Goal: Task Accomplishment & Management: Manage account settings

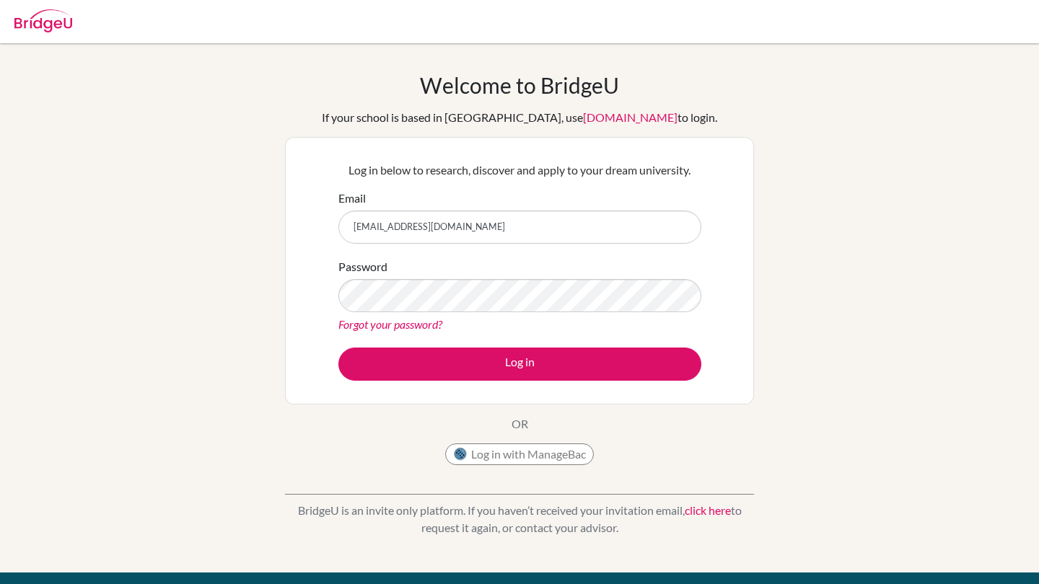
type input "[EMAIL_ADDRESS][DOMAIN_NAME]"
click at [487, 331] on div "Forgot your password?" at bounding box center [519, 324] width 363 height 17
click at [423, 325] on link "Forgot your password?" at bounding box center [390, 324] width 104 height 14
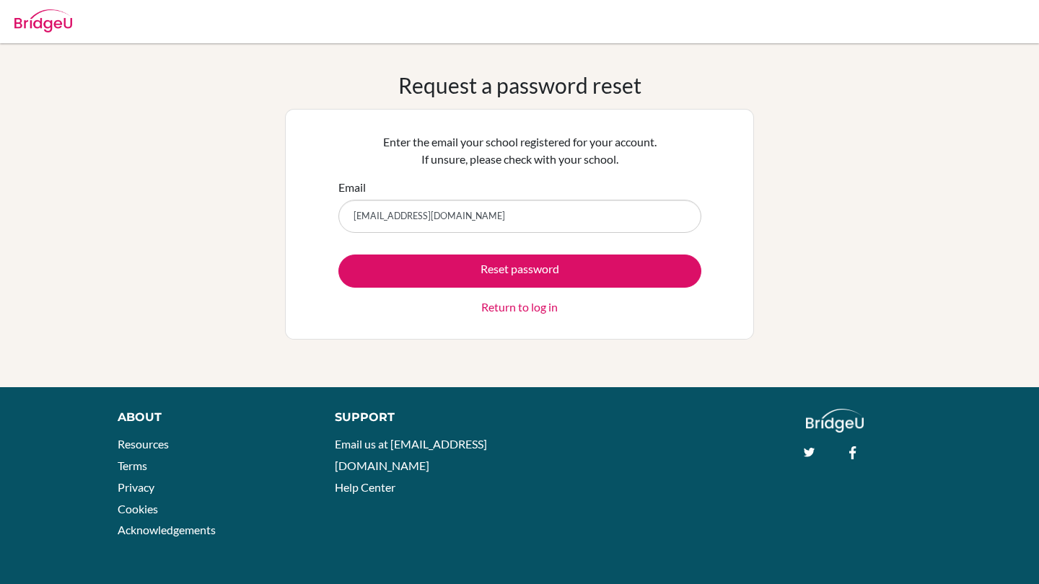
type input "[EMAIL_ADDRESS][DOMAIN_NAME]"
click at [519, 270] on button "Reset password" at bounding box center [519, 271] width 363 height 33
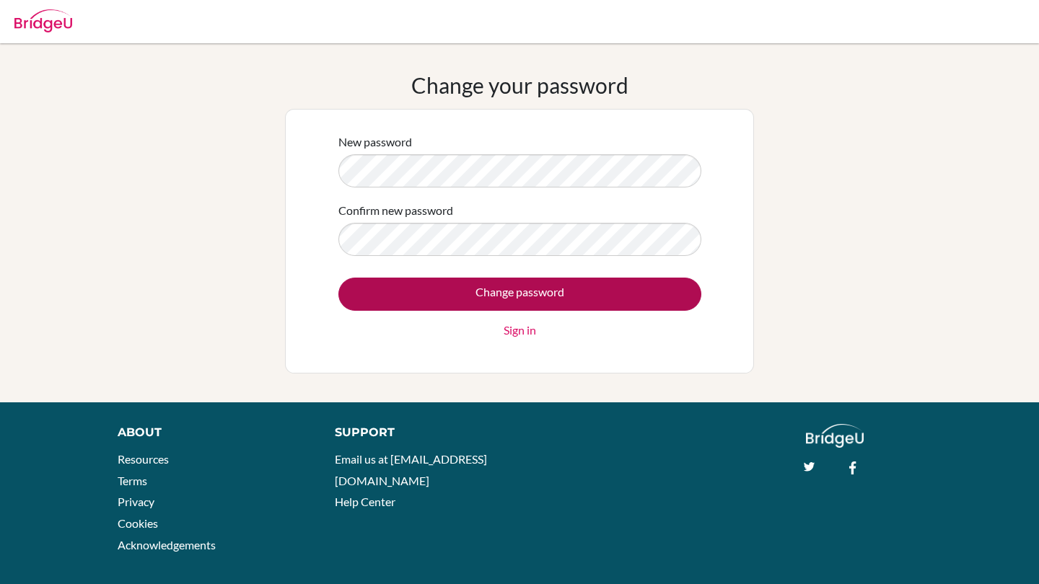
click at [413, 286] on input "Change password" at bounding box center [519, 294] width 363 height 33
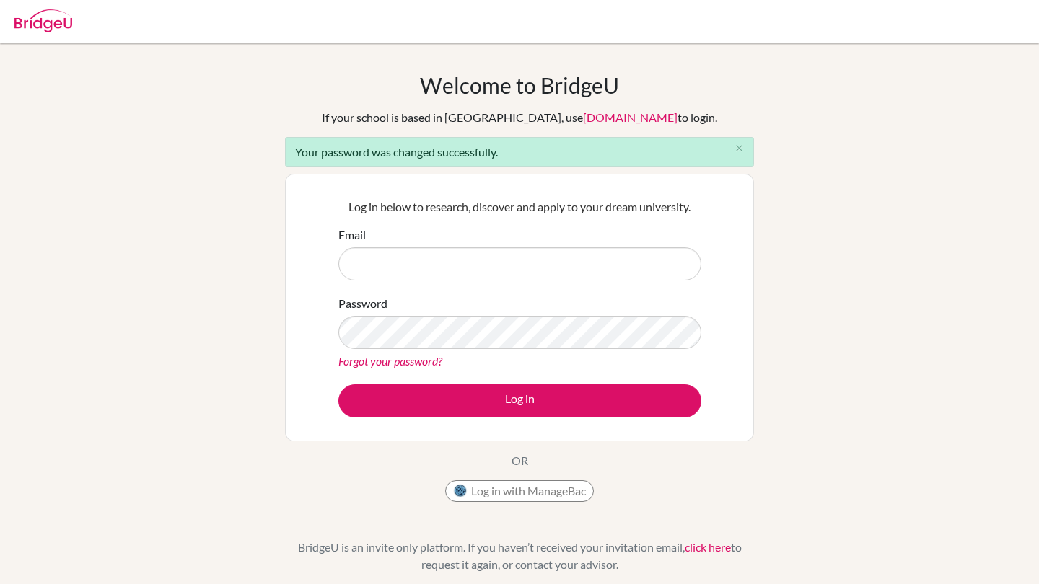
click at [475, 287] on form "Email Password Forgot your password? Log in" at bounding box center [519, 321] width 363 height 191
click at [479, 261] on input "Email" at bounding box center [519, 263] width 363 height 33
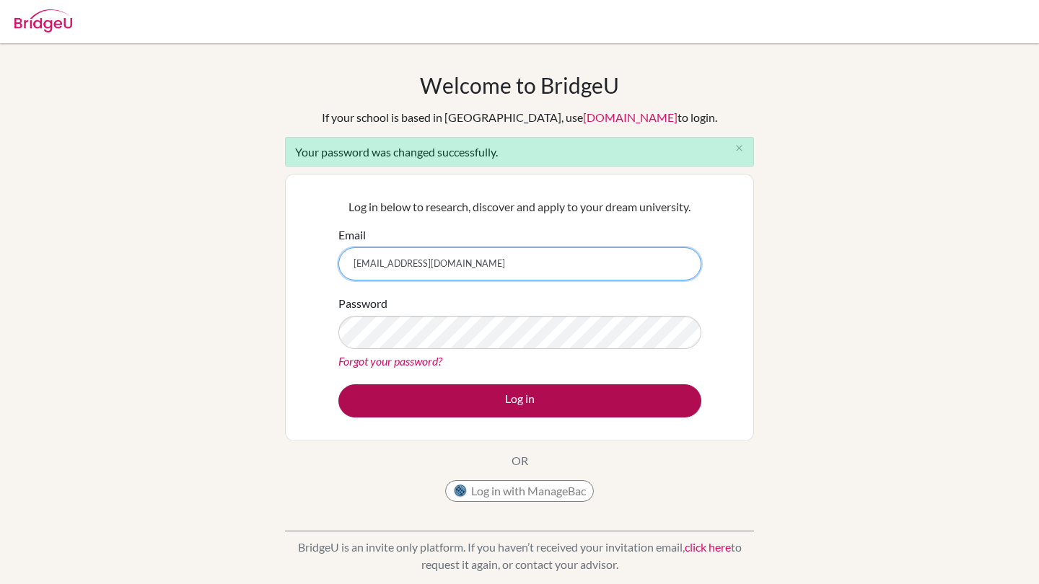
type input "diab220314@diabstudents.com"
click at [472, 399] on button "Log in" at bounding box center [519, 400] width 363 height 33
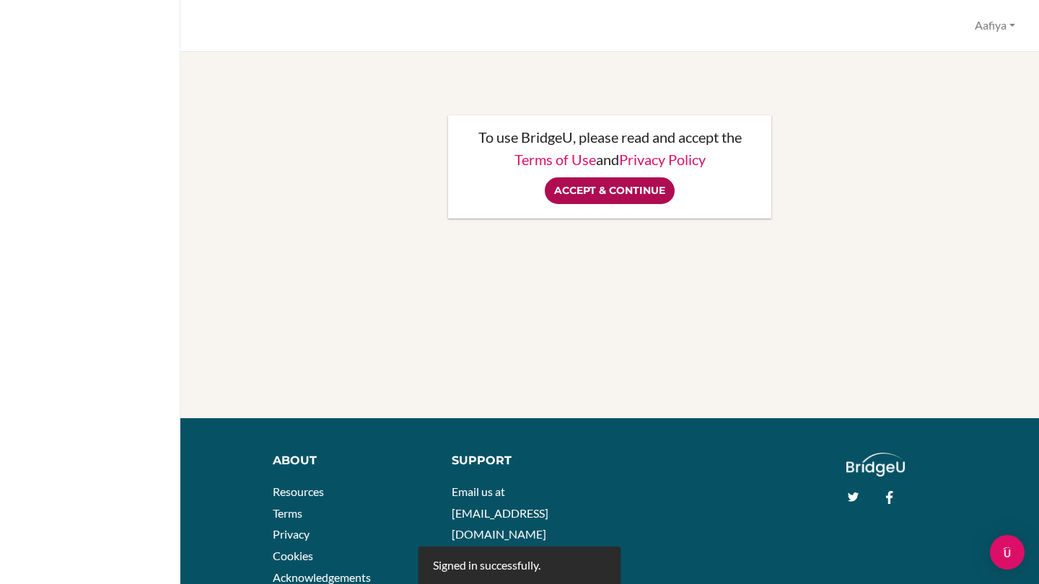
click at [632, 182] on input "Accept & Continue" at bounding box center [610, 190] width 130 height 27
